Goal: Transaction & Acquisition: Purchase product/service

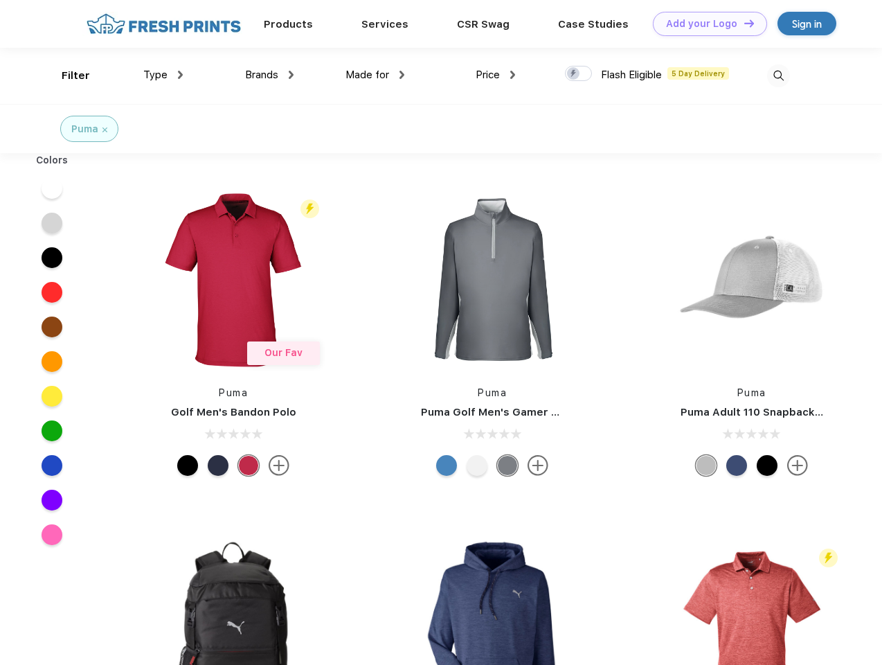
scroll to position [1, 0]
click at [705, 24] on link "Add your Logo Design Tool" at bounding box center [710, 24] width 114 height 24
click at [0, 0] on div "Design Tool" at bounding box center [0, 0] width 0 height 0
click at [743, 23] on link "Add your Logo Design Tool" at bounding box center [710, 24] width 114 height 24
click at [66, 75] on div "Filter" at bounding box center [76, 76] width 28 height 16
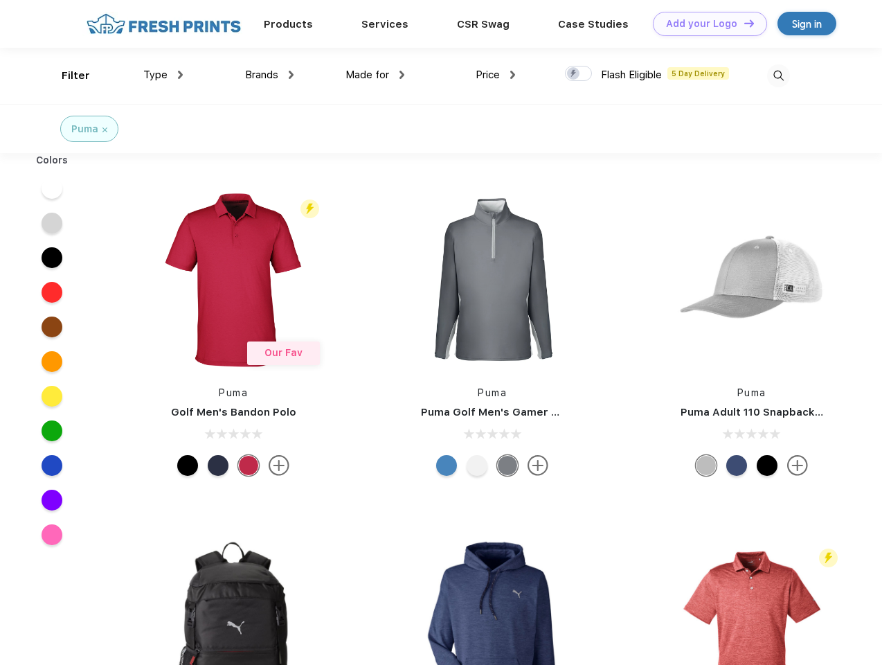
click at [163, 75] on span "Type" at bounding box center [155, 75] width 24 height 12
click at [269, 75] on span "Brands" at bounding box center [261, 75] width 33 height 12
click at [375, 75] on span "Made for" at bounding box center [367, 75] width 44 height 12
click at [496, 75] on span "Price" at bounding box center [488, 75] width 24 height 12
click at [579, 74] on div at bounding box center [578, 73] width 27 height 15
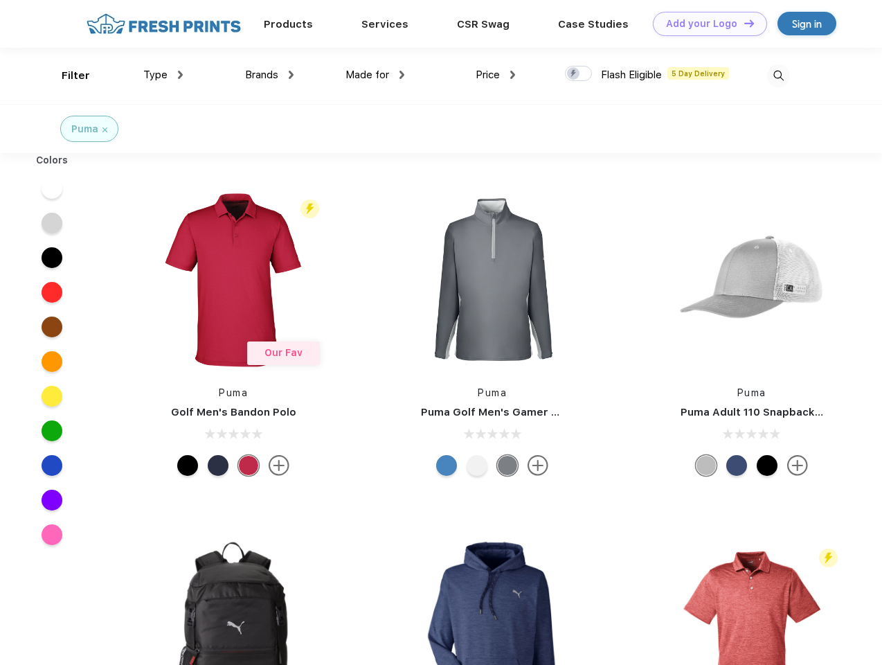
click at [574, 74] on input "checkbox" at bounding box center [569, 69] width 9 height 9
click at [778, 75] on img at bounding box center [778, 75] width 23 height 23
